Goal: Task Accomplishment & Management: Use online tool/utility

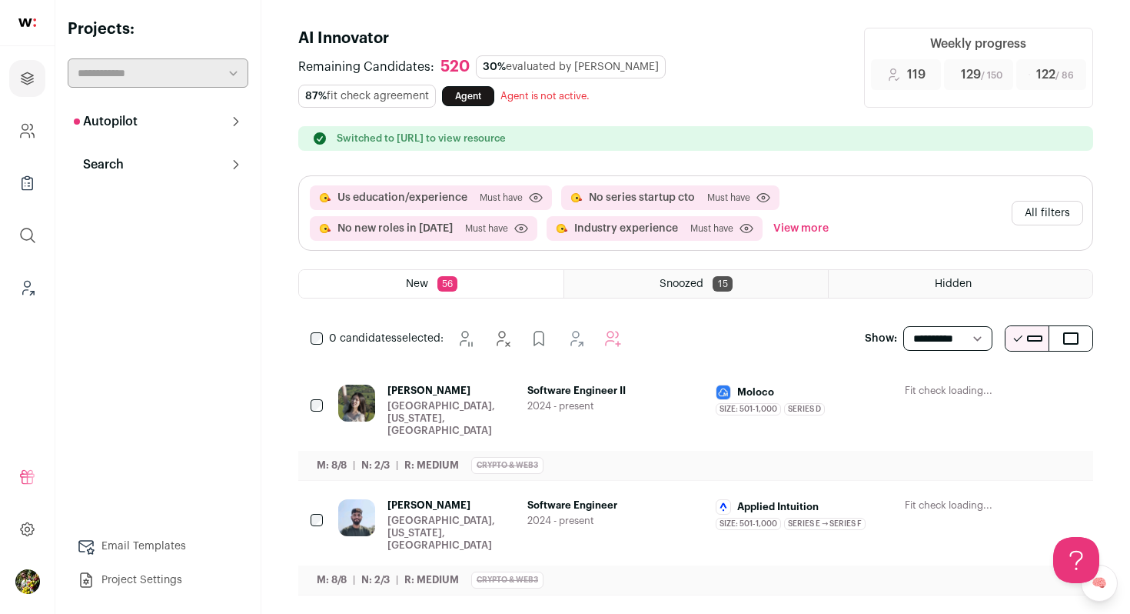
click at [119, 126] on p "Autopilot" at bounding box center [106, 121] width 64 height 18
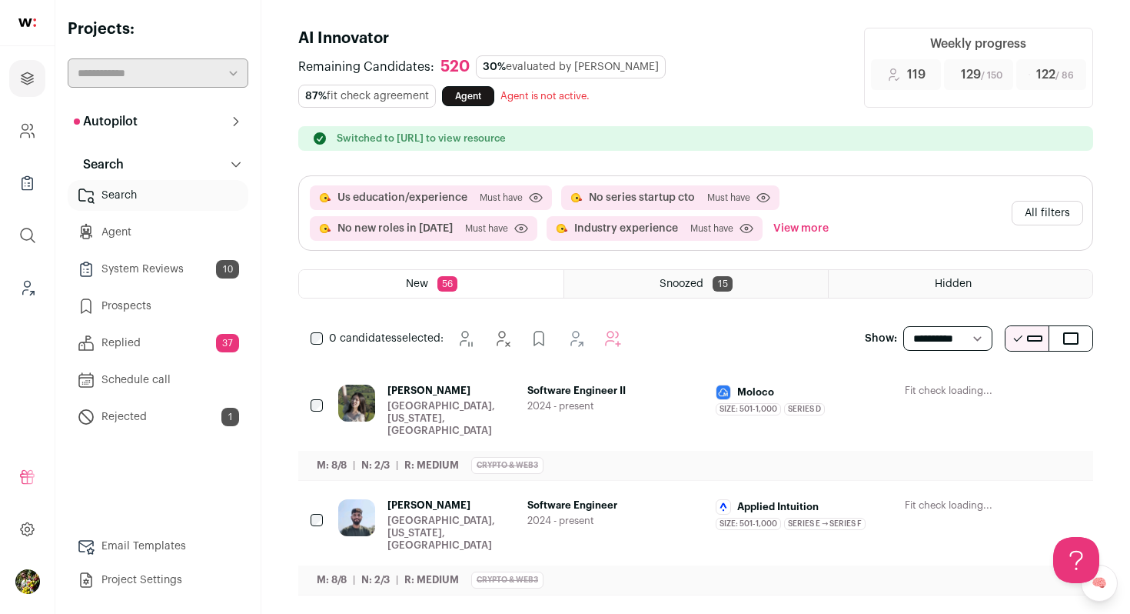
scroll to position [2, 0]
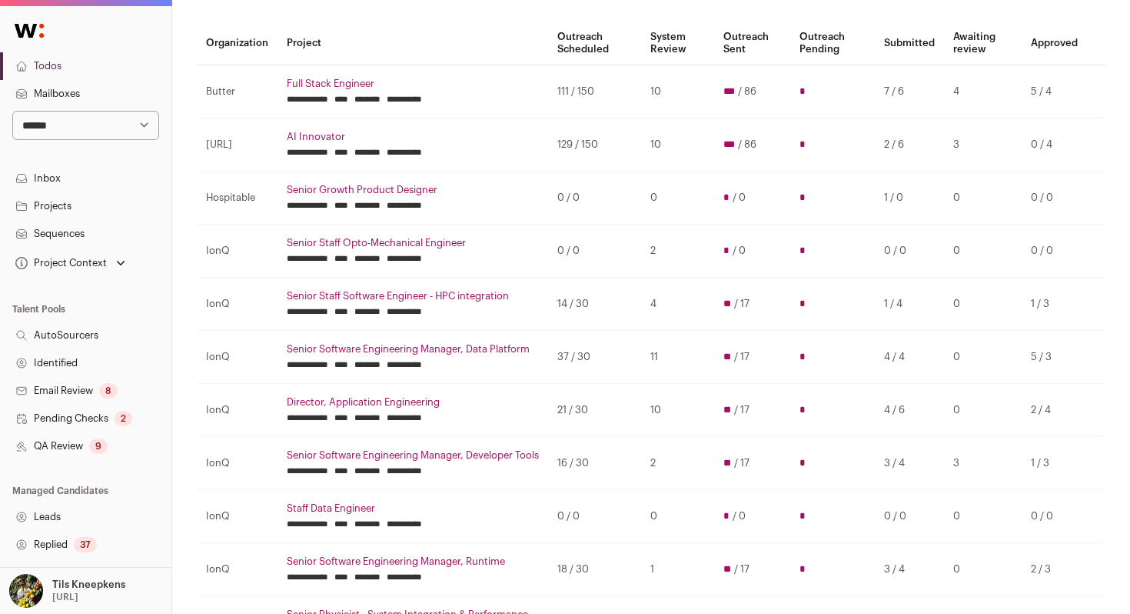
scroll to position [104, 0]
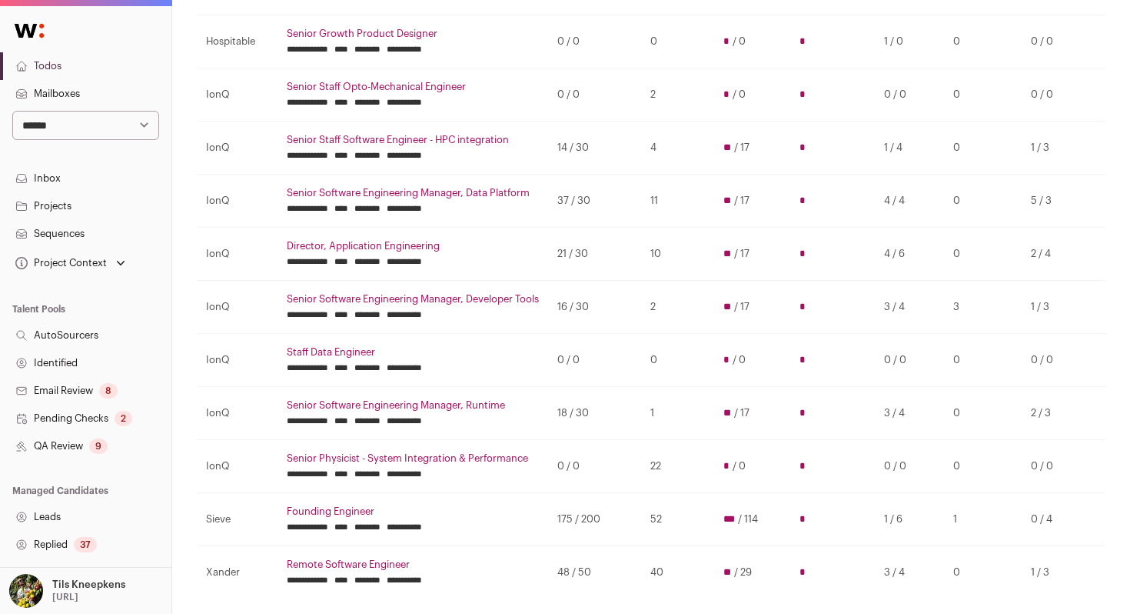
scroll to position [278, 0]
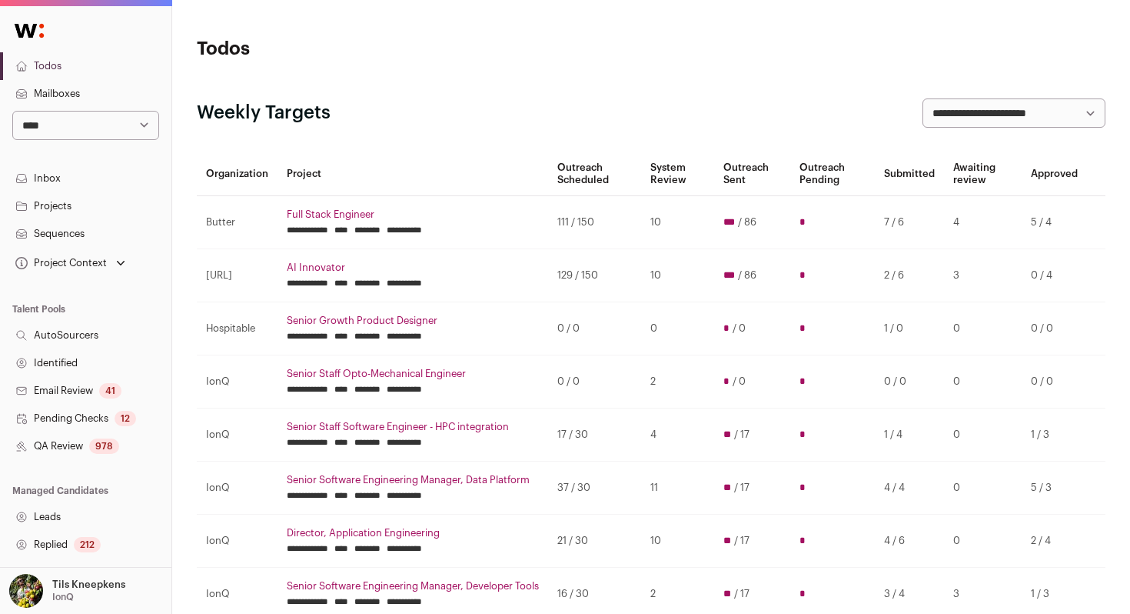
click at [107, 238] on link "Sequences" at bounding box center [85, 234] width 171 height 28
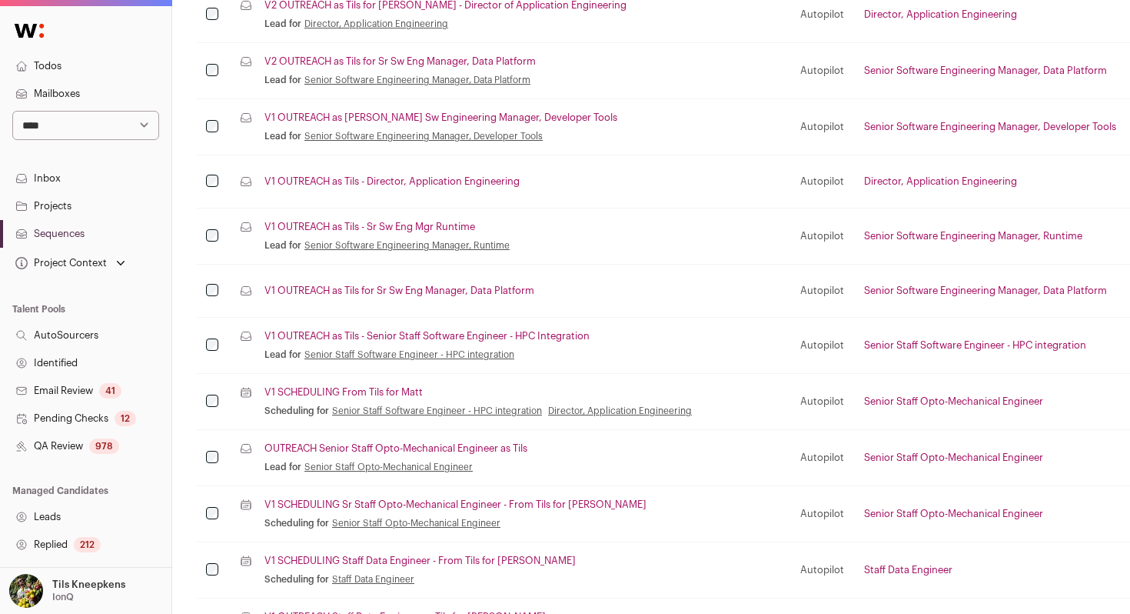
scroll to position [564, 0]
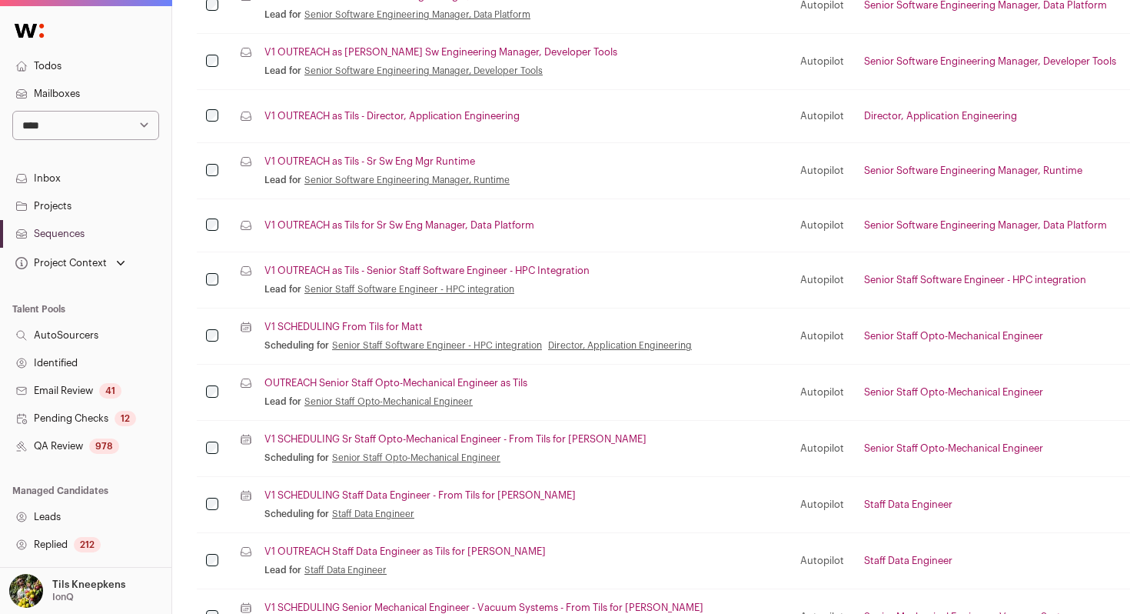
click at [429, 267] on link "V1 OUTREACH as Tils - Senior Staff Software Engineer - HPC Integration" at bounding box center [427, 271] width 325 height 12
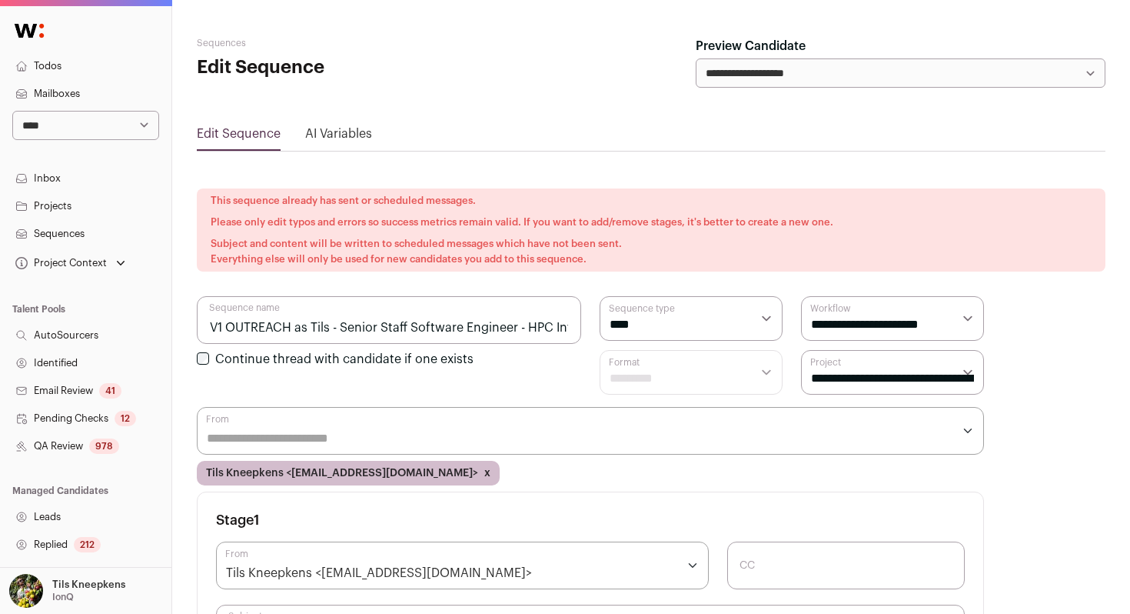
scroll to position [268, 0]
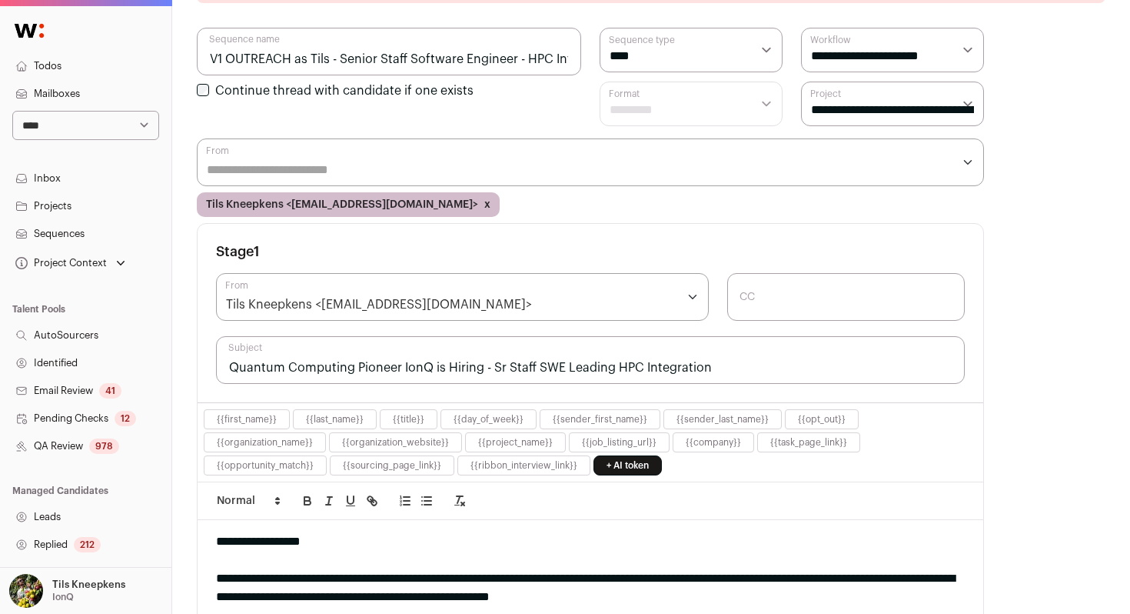
click at [441, 369] on input "Quantum Computing Pioneer IonQ is Hiring - Sr Staff SWE Leading HPC Integration" at bounding box center [590, 360] width 749 height 48
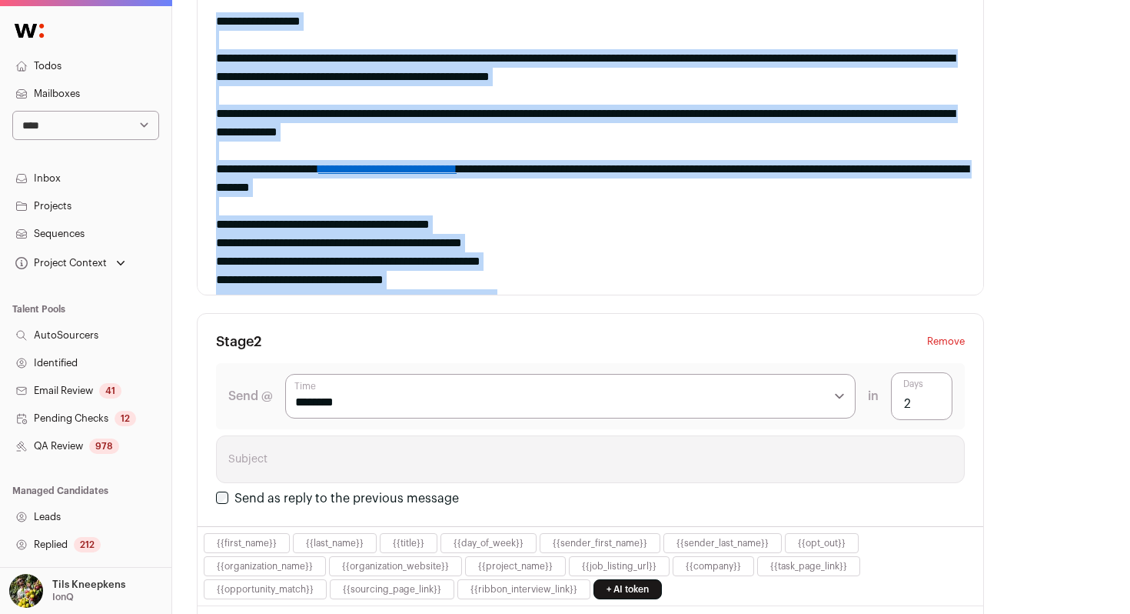
scroll to position [115, 0]
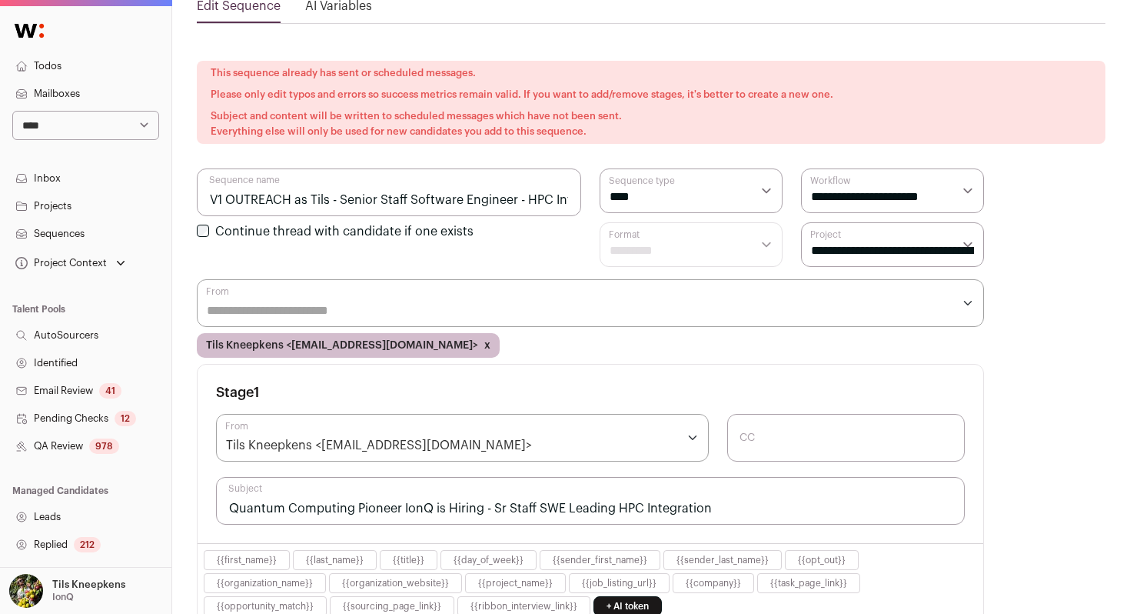
drag, startPoint x: 329, startPoint y: 105, endPoint x: 275, endPoint y: -45, distance: 159.6
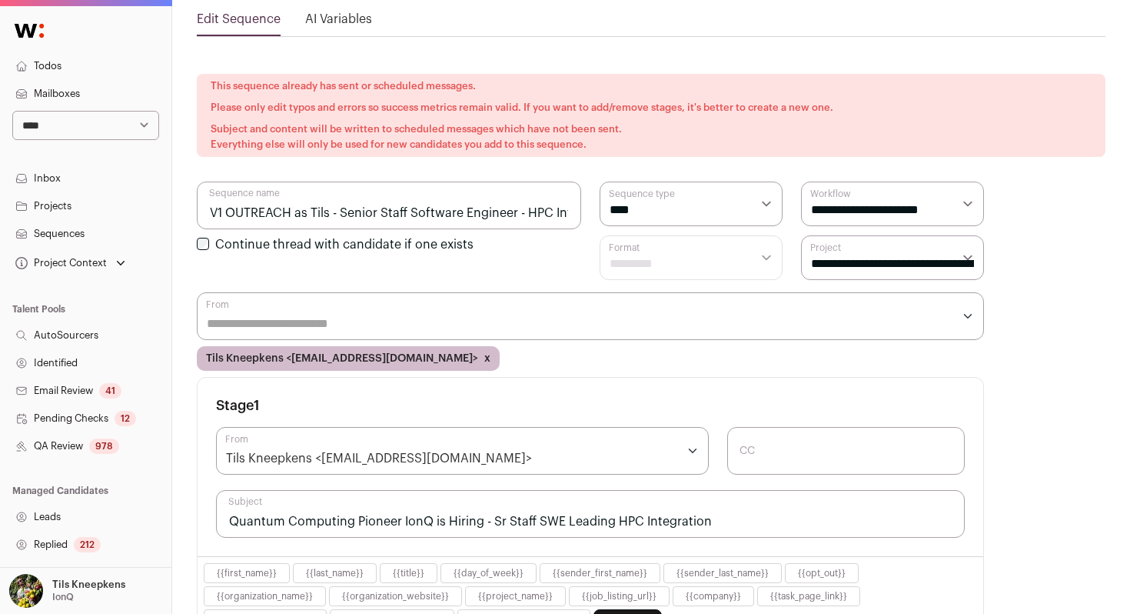
copy div "**********"
